Goal: Information Seeking & Learning: Learn about a topic

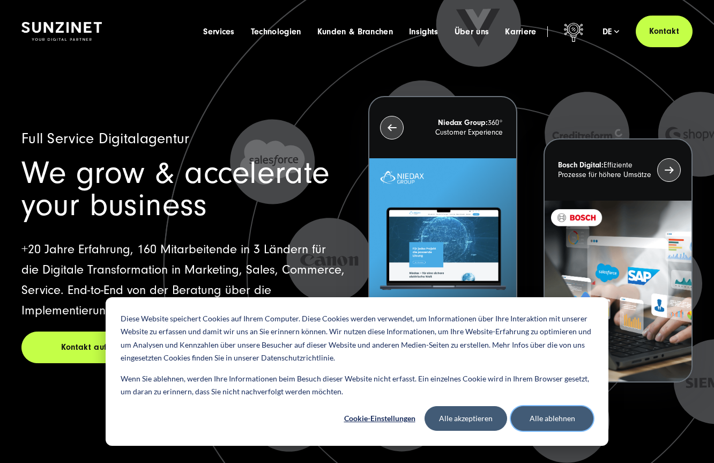
click at [544, 413] on button "Alle ablehnen" at bounding box center [552, 418] width 83 height 25
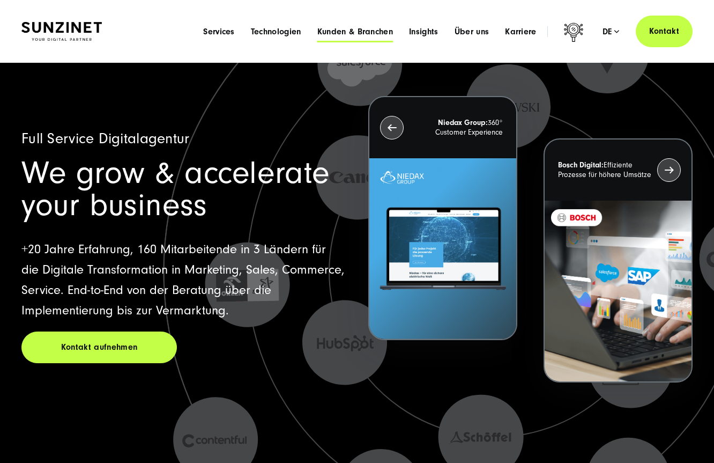
click at [374, 28] on span "Kunden & Branchen" at bounding box center [355, 31] width 76 height 11
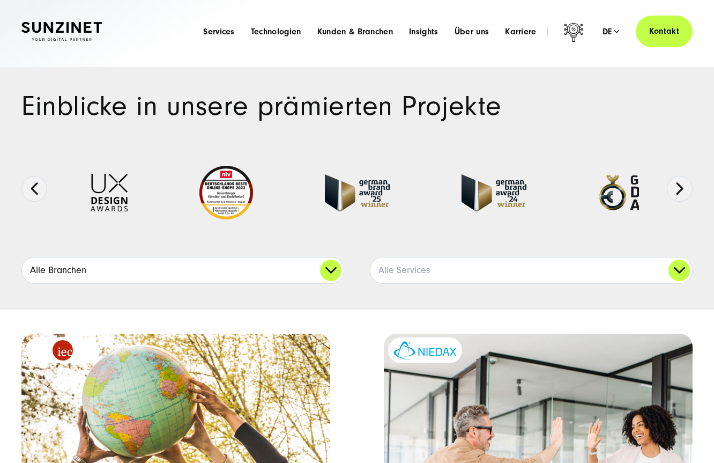
click at [331, 264] on link "Alle Branchen" at bounding box center [183, 270] width 322 height 26
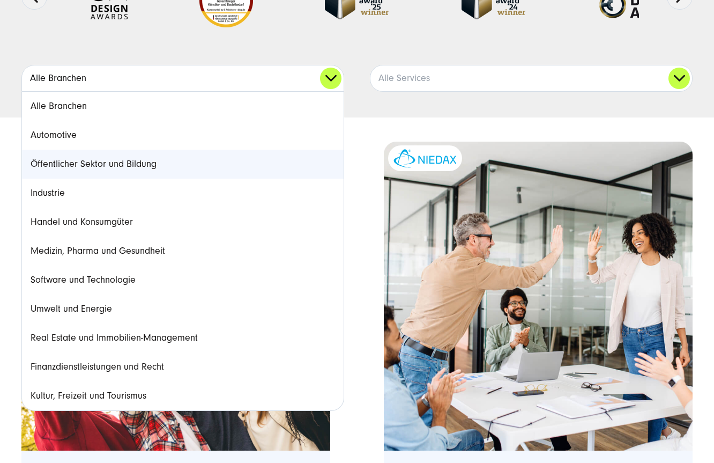
scroll to position [194, 0]
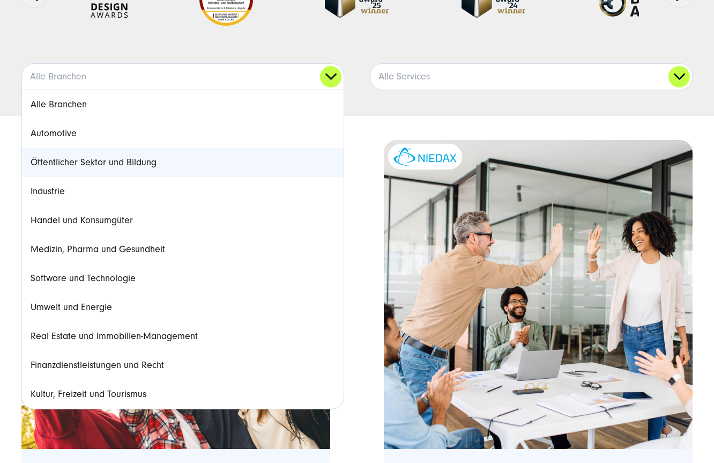
click at [207, 163] on link "Öffentlicher Sektor und Bildung" at bounding box center [183, 162] width 322 height 29
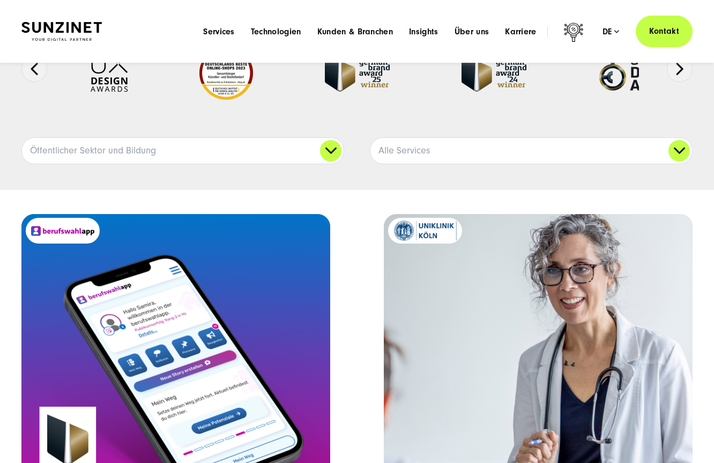
scroll to position [0, 0]
